Goal: Information Seeking & Learning: Learn about a topic

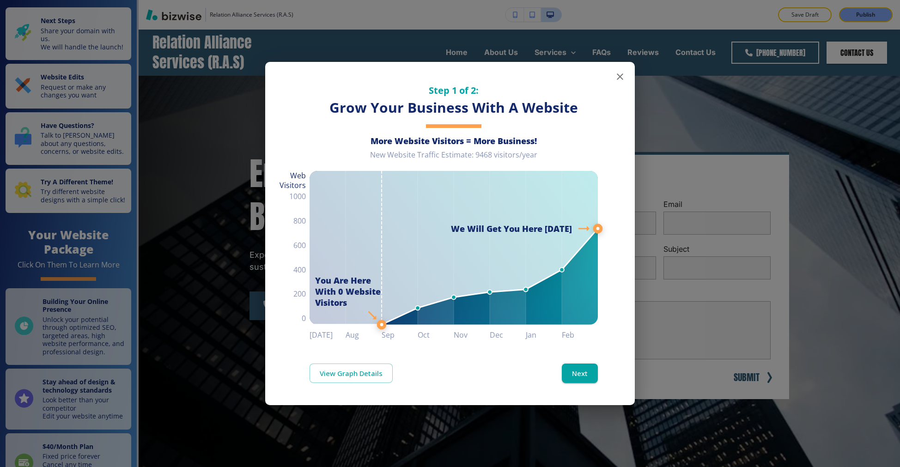
click at [629, 79] on div "Step 1 of 2: Grow Your Business With A Website More Website Visitors = More Bus…" at bounding box center [450, 201] width 370 height 279
click at [619, 74] on icon "button" at bounding box center [619, 76] width 11 height 11
